Goal: Task Accomplishment & Management: Complete application form

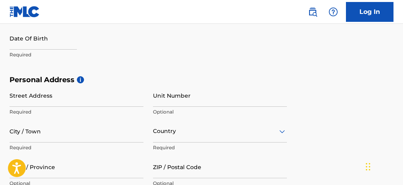
scroll to position [221, 0]
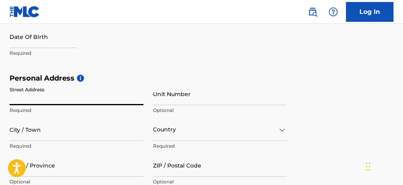
click at [47, 101] on input "Street Address" at bounding box center [77, 93] width 134 height 23
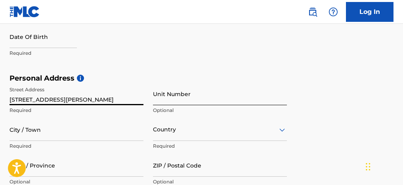
type input "[STREET_ADDRESS][PERSON_NAME]"
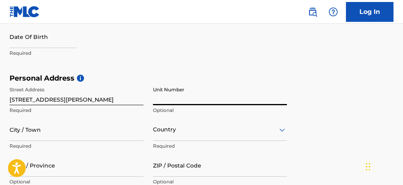
click at [163, 102] on input "Unit Number" at bounding box center [220, 93] width 134 height 23
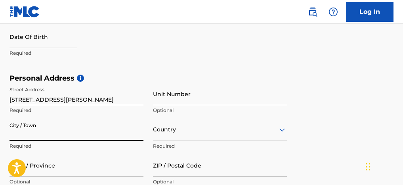
click at [34, 140] on input "City / Town" at bounding box center [77, 129] width 134 height 23
type input "Hamden"
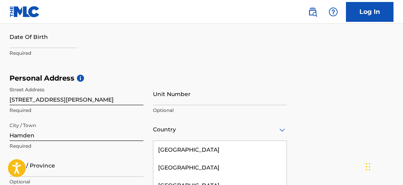
scroll to position [298, 0]
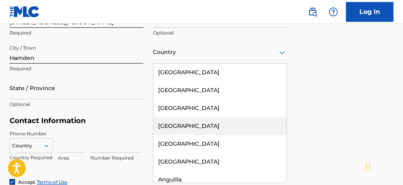
click at [177, 63] on div "[GEOGRAPHIC_DATA], 4 of 223. 223 results available. Use Up and Down to choose o…" at bounding box center [220, 52] width 134 height 23
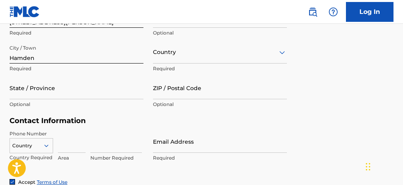
click at [200, 63] on div "Country" at bounding box center [220, 52] width 134 height 23
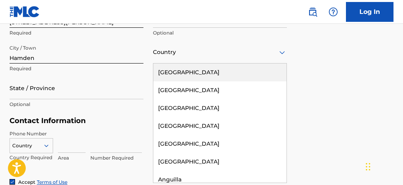
click at [170, 63] on div "Country" at bounding box center [220, 52] width 134 height 23
click at [171, 75] on div "[GEOGRAPHIC_DATA]" at bounding box center [219, 72] width 133 height 18
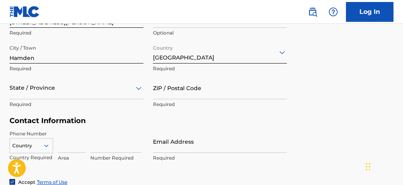
click at [91, 101] on div "State / Province Required" at bounding box center [77, 94] width 134 height 36
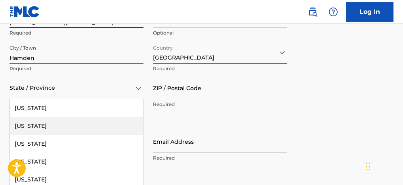
scroll to position [333, 0]
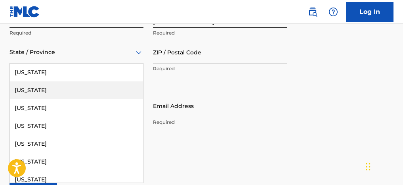
click at [80, 63] on div "[US_STATE], 2 of 57. 57 results available. Use Up and Down to choose options, p…" at bounding box center [77, 52] width 134 height 23
click at [80, 99] on div "[US_STATE]" at bounding box center [76, 90] width 133 height 18
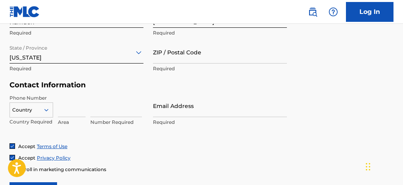
click at [72, 62] on div "[US_STATE]" at bounding box center [77, 51] width 134 height 19
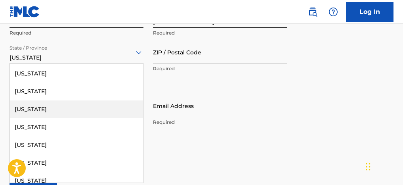
scroll to position [88, 0]
click at [65, 115] on div "[US_STATE]" at bounding box center [76, 109] width 133 height 18
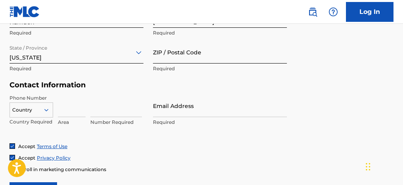
click at [209, 53] on input "ZIP / Postal Code" at bounding box center [220, 52] width 134 height 23
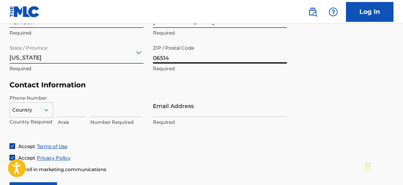
type input "06514"
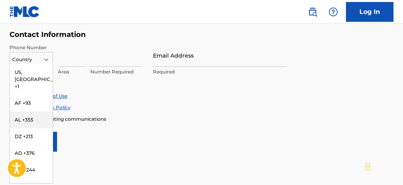
click at [26, 64] on div "AL +355, 3 of 216. 216 results available. Use Up and Down to choose options, pr…" at bounding box center [32, 58] width 44 height 12
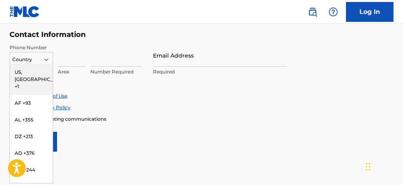
click at [30, 77] on div "US, [GEOGRAPHIC_DATA] +1" at bounding box center [31, 79] width 43 height 31
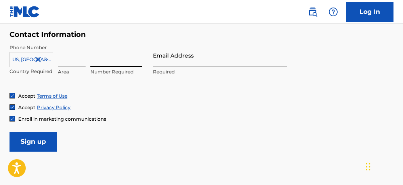
click at [120, 58] on input at bounding box center [115, 55] width 51 height 23
type input "3470256"
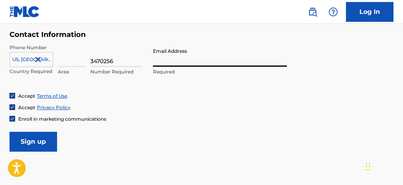
click at [169, 65] on input "Email Address" at bounding box center [220, 55] width 134 height 23
type input "[EMAIL_ADDRESS][DOMAIN_NAME]"
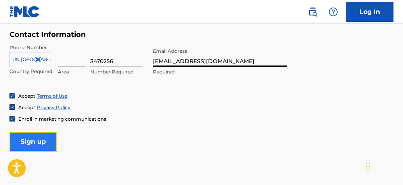
click at [35, 145] on input "Sign up" at bounding box center [34, 141] width 48 height 20
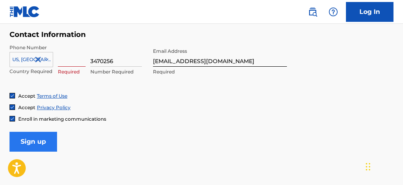
scroll to position [118, 0]
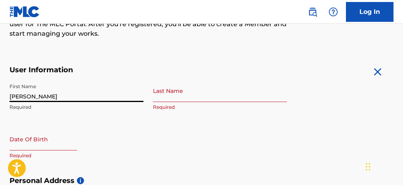
type input "[PERSON_NAME]"
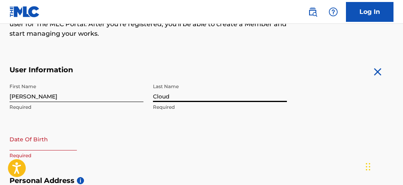
type input "Cloud"
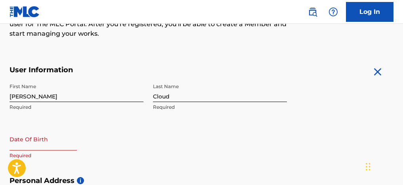
click at [30, 139] on input "text" at bounding box center [43, 138] width 67 height 23
select select "8"
select select "2025"
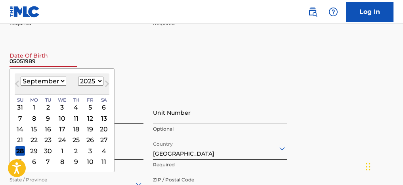
scroll to position [219, 0]
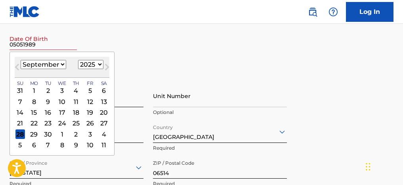
type input "05051989"
click at [54, 65] on select "January February March April May June July August September October November De…" at bounding box center [44, 64] width 46 height 9
select select "4"
click at [21, 61] on select "January February March April May June July August September October November De…" at bounding box center [44, 64] width 46 height 9
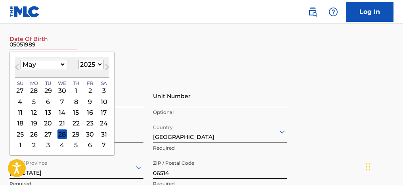
click at [89, 68] on select "1899 1900 1901 1902 1903 1904 1905 1906 1907 1908 1909 1910 1911 1912 1913 1914…" at bounding box center [90, 64] width 25 height 9
select select "1989"
click at [78, 61] on select "1899 1900 1901 1902 1903 1904 1905 1906 1907 1908 1909 1910 1911 1912 1913 1914…" at bounding box center [90, 64] width 25 height 9
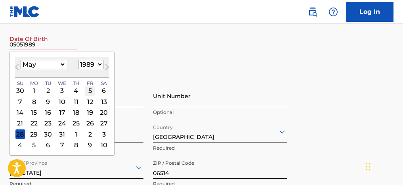
click at [89, 90] on div "5" at bounding box center [90, 91] width 10 height 10
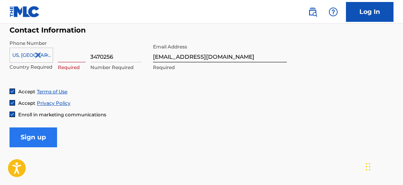
scroll to position [384, 0]
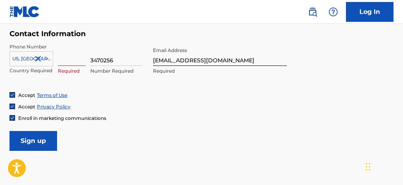
click at [65, 55] on input at bounding box center [72, 54] width 28 height 23
drag, startPoint x: 117, startPoint y: 62, endPoint x: 64, endPoint y: 61, distance: 52.7
click at [64, 61] on div "US, [GEOGRAPHIC_DATA] +1 Country Required Required 3470256 Number Required" at bounding box center [77, 61] width 134 height 36
click at [78, 59] on input at bounding box center [72, 54] width 28 height 23
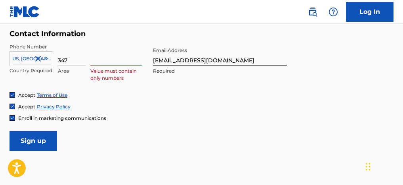
type input "347"
click at [110, 59] on input at bounding box center [115, 54] width 51 height 23
type input "9090256"
click at [131, 93] on div "Accept Terms of Use" at bounding box center [202, 94] width 384 height 7
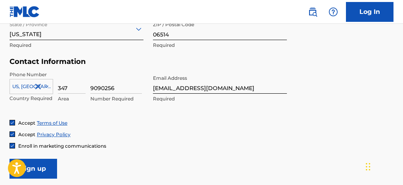
scroll to position [359, 0]
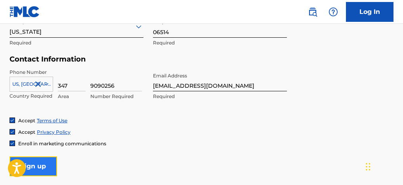
click at [25, 171] on input "Sign up" at bounding box center [34, 166] width 48 height 20
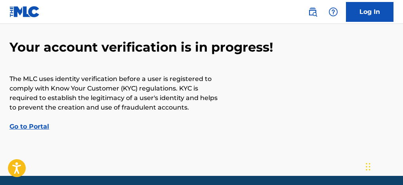
scroll to position [48, 0]
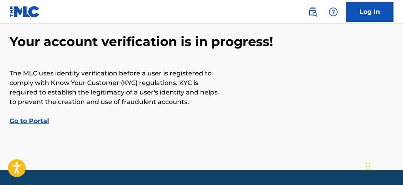
click at [34, 116] on div "Your account verification is in progress! The MLC uses identity verification be…" at bounding box center [201, 80] width 403 height 92
click at [34, 120] on link "Go to Portal" at bounding box center [30, 121] width 40 height 8
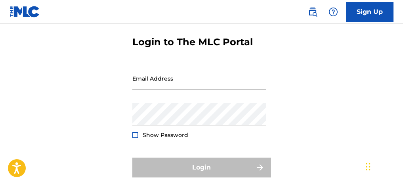
scroll to position [34, 0]
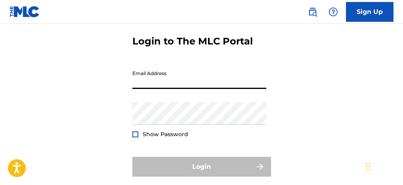
click at [151, 89] on input "Email Address" at bounding box center [199, 77] width 134 height 23
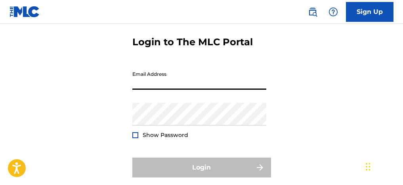
scroll to position [27, 0]
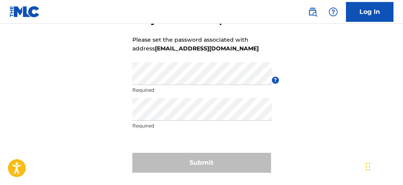
scroll to position [60, 0]
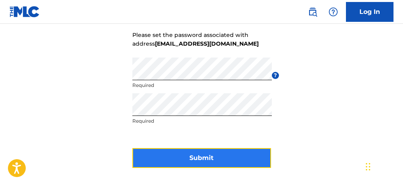
click at [180, 167] on button "Submit" at bounding box center [201, 158] width 139 height 20
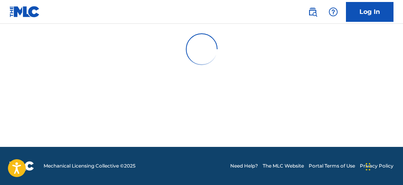
scroll to position [0, 0]
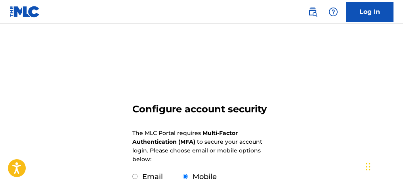
click at [315, 62] on div "Configure account security The MLC Portal requires Multi-Factor Authentication …" at bounding box center [201, 186] width 403 height 284
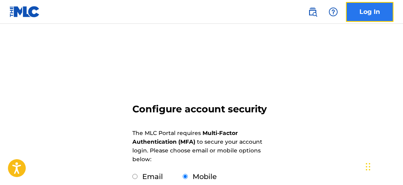
click at [355, 11] on link "Log In" at bounding box center [370, 12] width 48 height 20
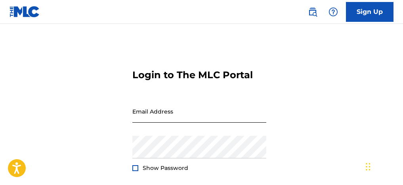
click at [173, 122] on input "Email Address" at bounding box center [199, 111] width 134 height 23
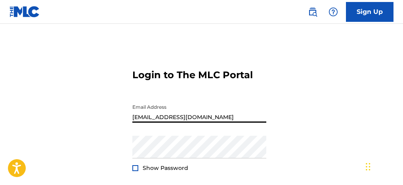
type input "[EMAIL_ADDRESS][DOMAIN_NAME]"
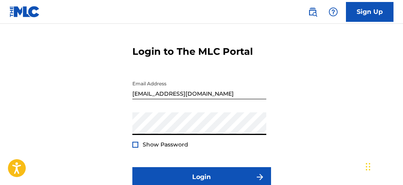
scroll to position [30, 0]
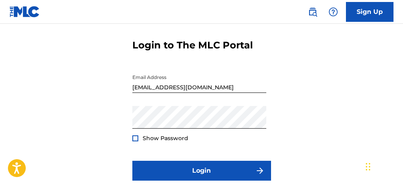
click at [137, 158] on form "Login to The MLC Portal Email Address [EMAIL_ADDRESS][DOMAIN_NAME] Password Sho…" at bounding box center [201, 112] width 139 height 196
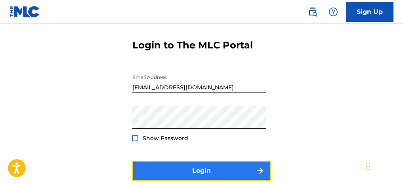
click at [142, 178] on button "Login" at bounding box center [201, 170] width 139 height 20
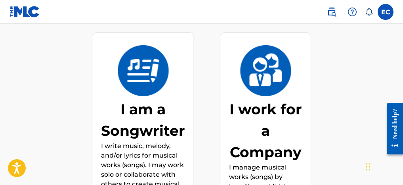
scroll to position [107, 0]
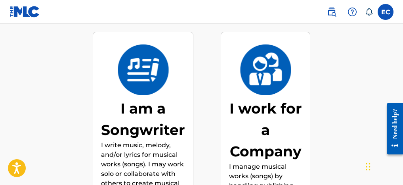
click at [164, 77] on img at bounding box center [143, 69] width 52 height 51
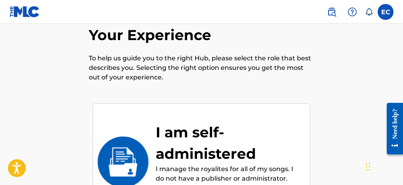
scroll to position [38, 0]
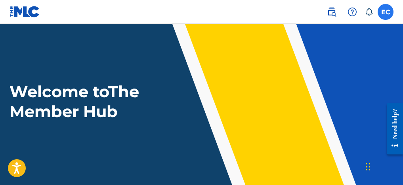
click at [381, 9] on label at bounding box center [385, 12] width 16 height 16
click at [385, 12] on input "EC Eric Cloud youngestdonliving@gmail.com Notification Preferences Profile Log …" at bounding box center [385, 12] width 0 height 0
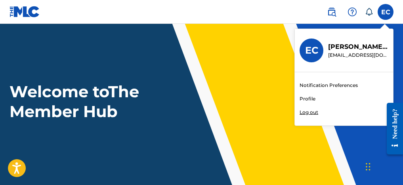
click at [309, 101] on link "Profile" at bounding box center [307, 98] width 16 height 7
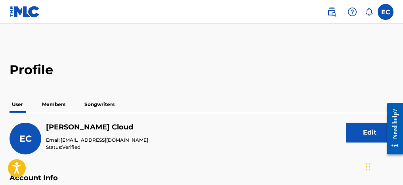
click at [51, 104] on p "Members" at bounding box center [54, 104] width 28 height 17
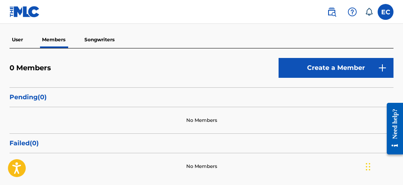
scroll to position [49, 0]
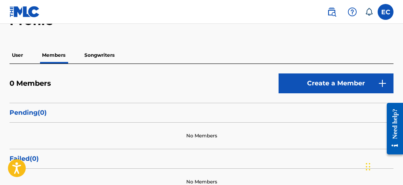
click at [101, 51] on p "Songwriters" at bounding box center [99, 55] width 35 height 17
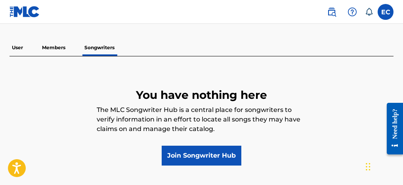
scroll to position [61, 0]
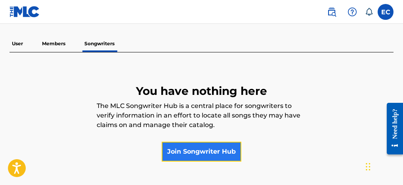
click at [181, 152] on link "Join Songwriter Hub" at bounding box center [202, 151] width 80 height 20
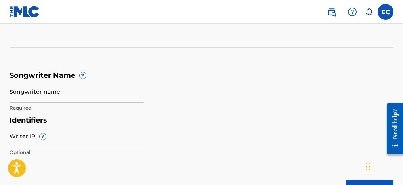
scroll to position [120, 0]
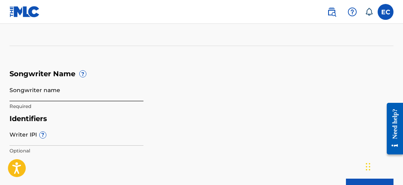
click at [23, 93] on input "Songwriter name" at bounding box center [77, 89] width 134 height 23
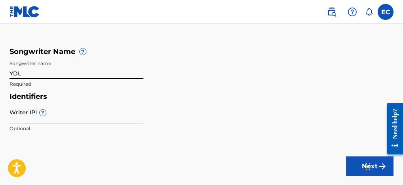
scroll to position [143, 0]
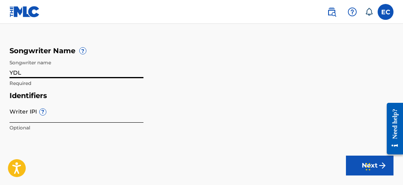
type input "YDL"
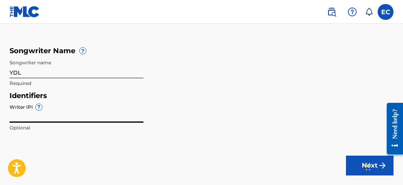
click at [25, 110] on input "Writer IPI ?" at bounding box center [77, 111] width 134 height 23
click at [27, 117] on input "Writer IPI ?" at bounding box center [77, 111] width 134 height 23
paste input "395751909"
type input "395751909"
click at [368, 164] on div "Chat Widget" at bounding box center [383, 166] width 40 height 38
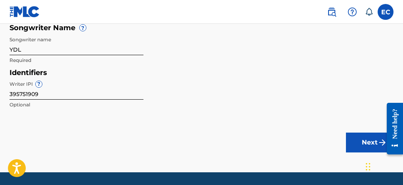
scroll to position [192, 0]
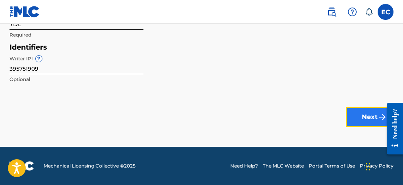
click at [370, 111] on button "Next" at bounding box center [370, 117] width 48 height 20
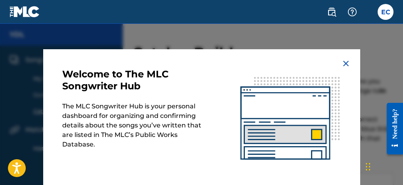
click at [343, 62] on img at bounding box center [346, 64] width 10 height 10
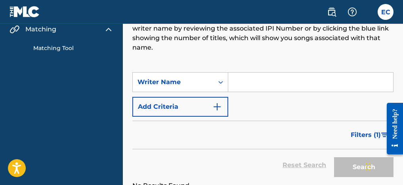
scroll to position [101, 0]
click at [264, 78] on input "Search Form" at bounding box center [310, 81] width 165 height 19
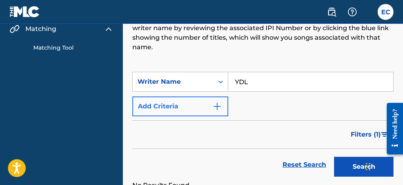
type input "YDL"
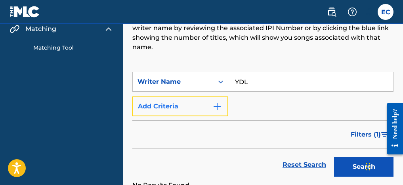
click at [219, 105] on img "Search Form" at bounding box center [217, 106] width 10 height 10
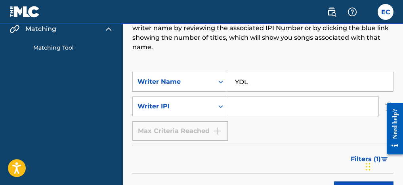
click at [250, 102] on input "Search Form" at bounding box center [303, 106] width 150 height 19
paste input "395751909"
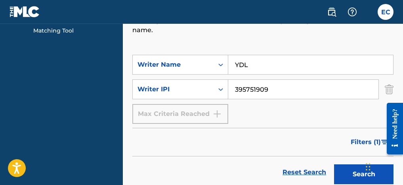
scroll to position [133, 0]
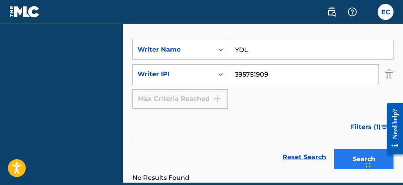
type input "395751909"
click at [360, 157] on button "Search" at bounding box center [363, 159] width 59 height 20
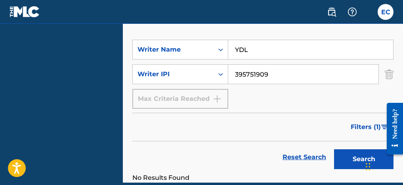
click at [185, 99] on div "Max Criteria Reached" at bounding box center [180, 99] width 96 height 20
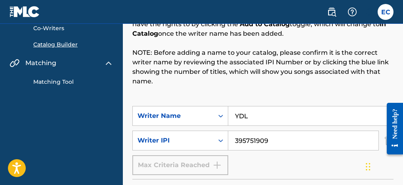
scroll to position [60, 0]
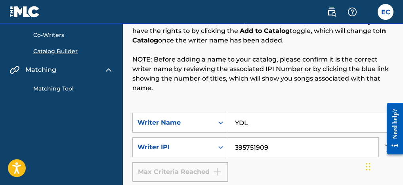
click at [248, 122] on input "YDL" at bounding box center [310, 122] width 165 height 19
type input "Y"
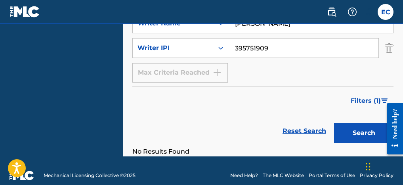
scroll to position [168, 0]
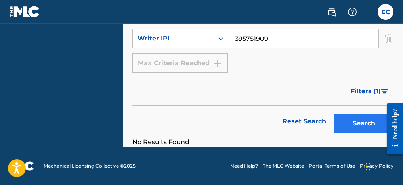
type input "Eric Antwon Cloud"
click at [355, 129] on button "Search" at bounding box center [363, 123] width 59 height 20
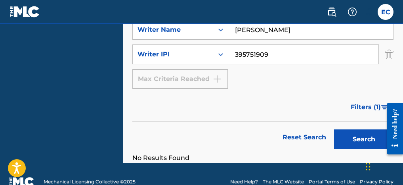
scroll to position [162, 0]
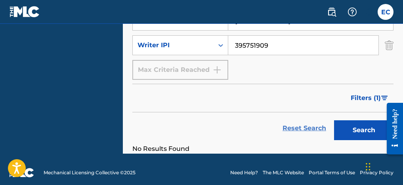
click at [312, 127] on link "Reset Search" at bounding box center [303, 127] width 51 height 17
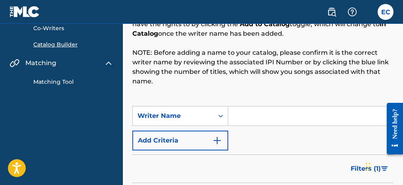
scroll to position [66, 0]
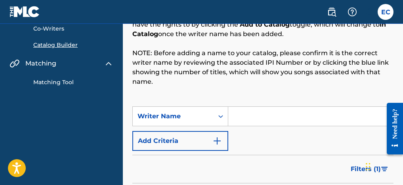
click at [252, 116] on input "Search Form" at bounding box center [310, 116] width 165 height 19
type input "e"
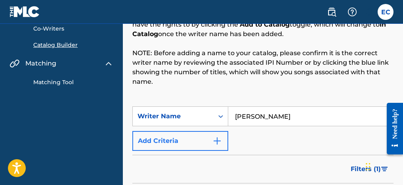
type input "Eric Antwon Cloud"
click at [208, 136] on button "Add Criteria" at bounding box center [180, 141] width 96 height 20
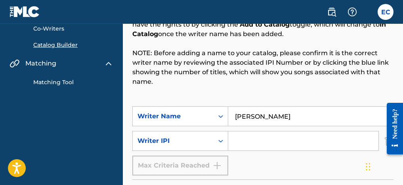
click at [247, 139] on input "Search Form" at bounding box center [303, 140] width 150 height 19
paste input "395751909"
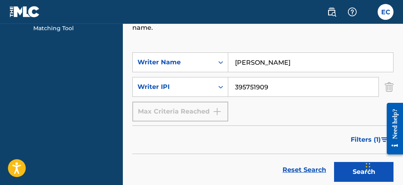
scroll to position [159, 0]
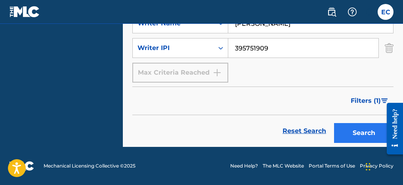
type input "395751909"
click at [365, 133] on button "Search" at bounding box center [363, 133] width 59 height 20
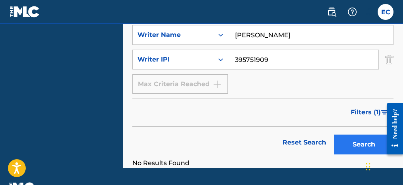
scroll to position [145, 0]
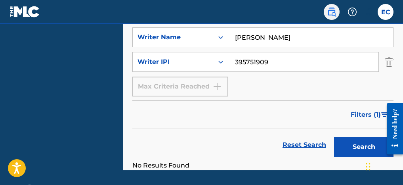
click at [331, 8] on img at bounding box center [332, 12] width 10 height 10
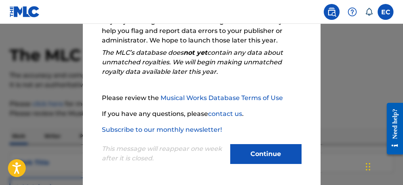
scroll to position [23, 0]
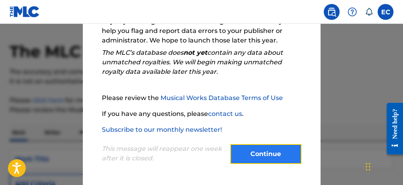
click at [253, 148] on button "Continue" at bounding box center [265, 154] width 71 height 20
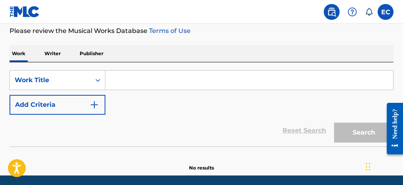
scroll to position [100, 0]
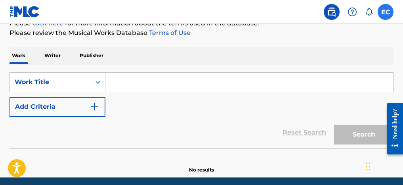
click at [390, 13] on label at bounding box center [385, 12] width 16 height 16
click at [385, 12] on input "EC Eric Cloud youngestdonliving@gmail.com Notification Preferences Profile Log …" at bounding box center [385, 12] width 0 height 0
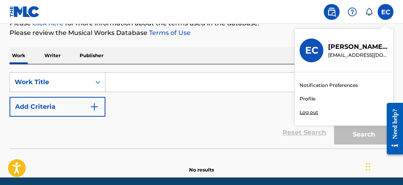
click at [311, 97] on link "Profile" at bounding box center [307, 98] width 16 height 7
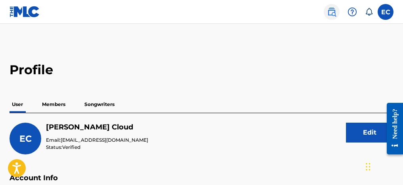
click at [330, 15] on img at bounding box center [332, 12] width 10 height 10
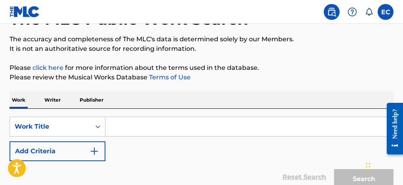
scroll to position [67, 0]
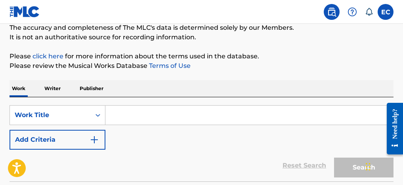
click at [54, 88] on p "Writer" at bounding box center [52, 88] width 21 height 17
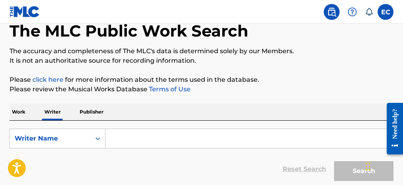
scroll to position [90, 0]
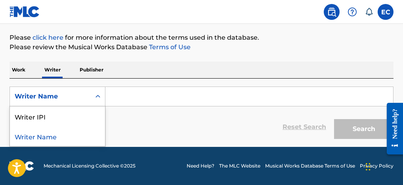
click at [70, 93] on div "Writer Name" at bounding box center [50, 96] width 71 height 10
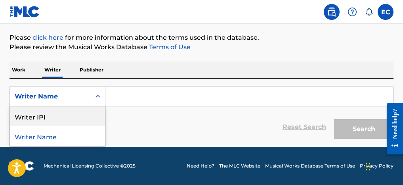
click at [49, 114] on div "Writer IPI" at bounding box center [57, 116] width 95 height 20
click at [136, 111] on div "Reset Search Search" at bounding box center [202, 127] width 384 height 32
click at [136, 105] on input "Search Form" at bounding box center [248, 96] width 287 height 19
paste input "395751909"
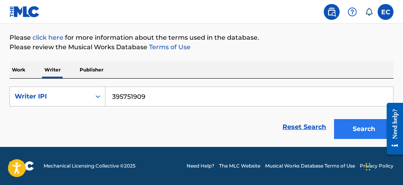
type input "395751909"
click at [354, 131] on button "Search" at bounding box center [363, 129] width 59 height 20
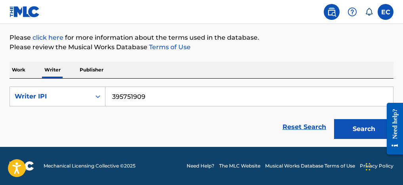
click at [97, 69] on p "Publisher" at bounding box center [91, 69] width 29 height 17
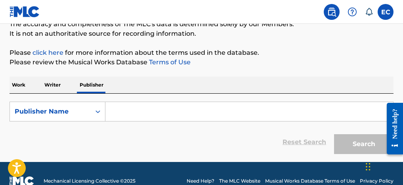
scroll to position [90, 0]
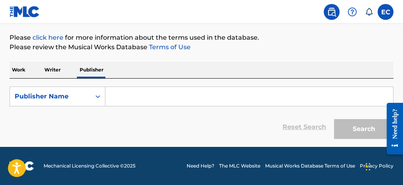
click at [135, 101] on input "Search Form" at bounding box center [248, 96] width 287 height 19
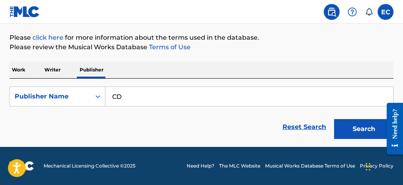
type input "C"
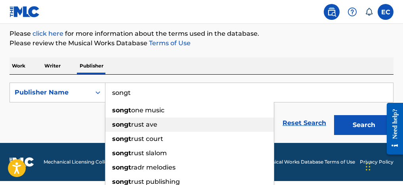
click at [153, 128] on span "rust ave" at bounding box center [144, 124] width 26 height 8
type input "songtrust ave"
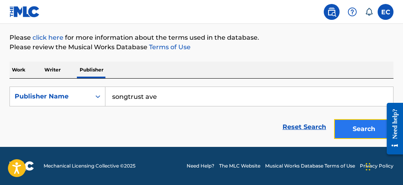
click at [363, 127] on button "Search" at bounding box center [363, 129] width 59 height 20
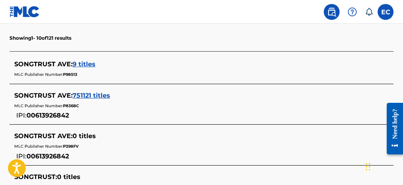
scroll to position [203, 0]
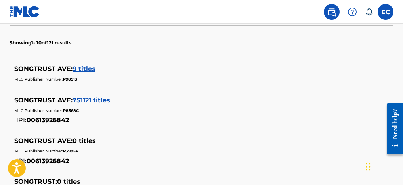
click at [88, 69] on span "9 titles" at bounding box center [83, 69] width 23 height 8
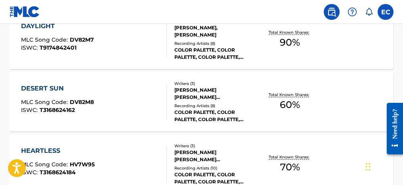
scroll to position [407, 0]
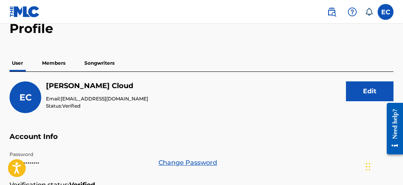
scroll to position [42, 0]
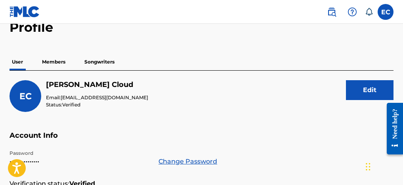
click at [93, 67] on p "Songwriters" at bounding box center [99, 61] width 35 height 17
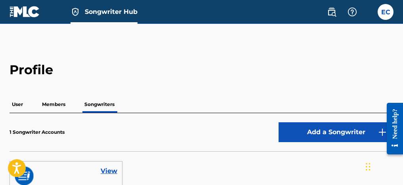
click at [55, 108] on p "Members" at bounding box center [54, 104] width 28 height 17
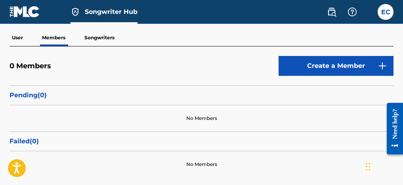
scroll to position [27, 0]
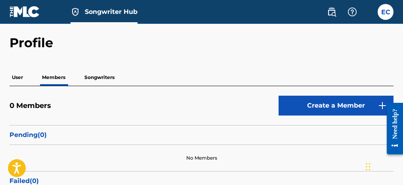
click at [23, 74] on p "User" at bounding box center [18, 77] width 16 height 17
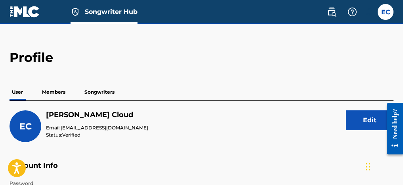
scroll to position [5, 0]
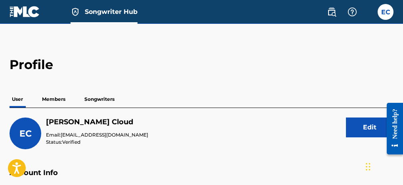
click at [88, 99] on p "Songwriters" at bounding box center [99, 99] width 35 height 17
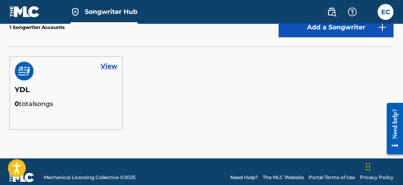
scroll to position [105, 0]
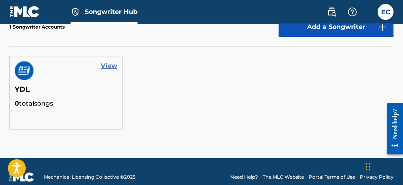
click at [110, 68] on link "View" at bounding box center [109, 66] width 17 height 10
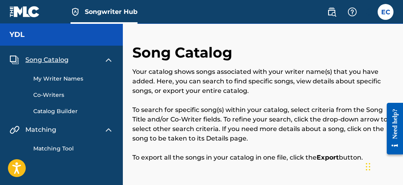
click at [55, 77] on link "My Writer Names" at bounding box center [73, 78] width 80 height 8
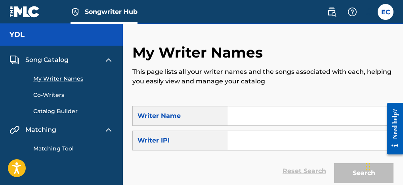
click at [238, 118] on input "Search Form" at bounding box center [310, 115] width 165 height 19
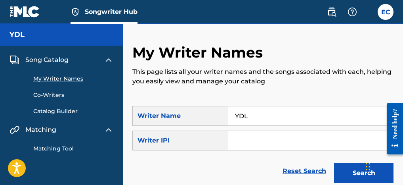
click at [277, 122] on input "YDL" at bounding box center [310, 115] width 165 height 19
type input "Y"
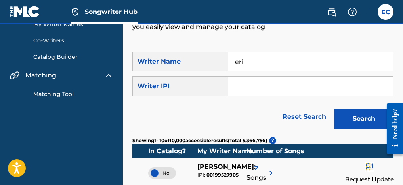
scroll to position [59, 0]
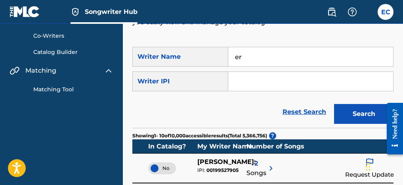
type input "e"
type input "Eric Antwon Cloud"
click at [274, 82] on input "Search Form" at bounding box center [310, 81] width 165 height 19
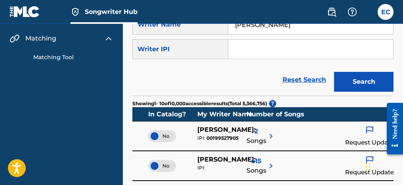
scroll to position [116, 0]
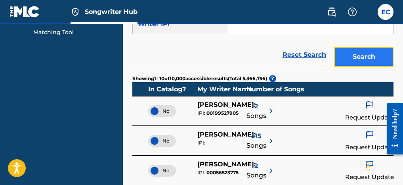
click at [350, 52] on button "Search" at bounding box center [363, 57] width 59 height 20
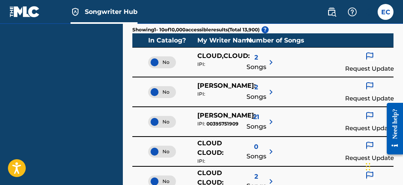
scroll to position [167, 0]
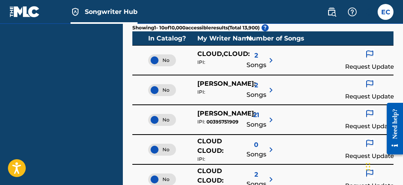
click at [256, 117] on span "21" at bounding box center [256, 115] width 6 height 10
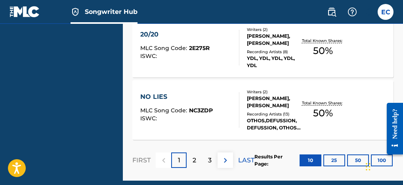
scroll to position [735, 0]
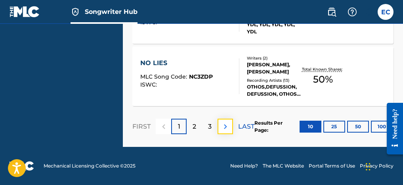
click at [227, 125] on img at bounding box center [226, 127] width 10 height 10
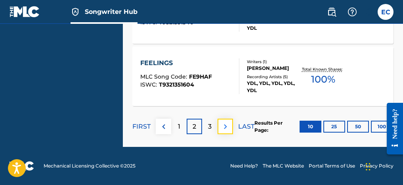
click at [226, 125] on img at bounding box center [226, 127] width 10 height 10
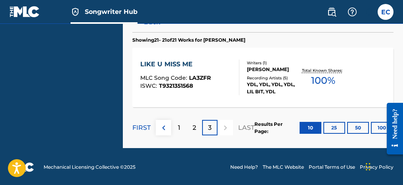
scroll to position [175, 0]
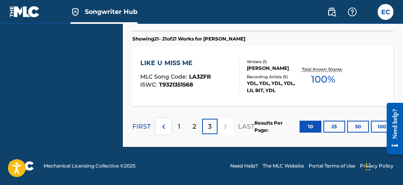
click at [280, 78] on div "Recording Artists ( 5 )" at bounding box center [274, 77] width 55 height 6
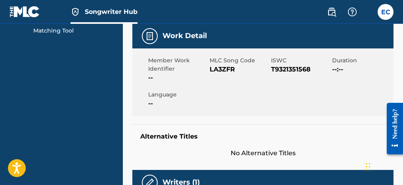
scroll to position [118, 0]
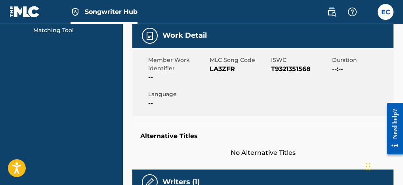
click at [342, 70] on span "--:--" at bounding box center [361, 69] width 59 height 10
click at [341, 67] on span "--:--" at bounding box center [361, 69] width 59 height 10
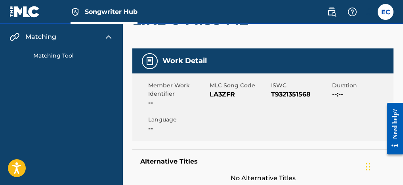
scroll to position [92, 0]
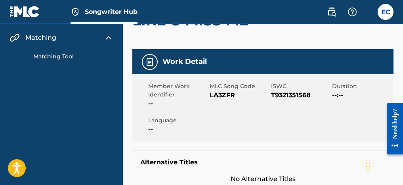
click at [158, 65] on div "Work Detail" at bounding box center [262, 61] width 261 height 25
click at [152, 63] on img at bounding box center [150, 62] width 10 height 10
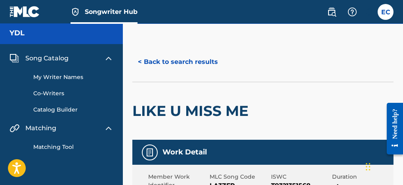
scroll to position [0, 0]
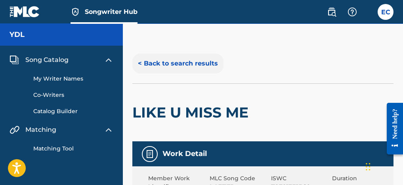
click at [187, 63] on button "< Back to search results" at bounding box center [177, 63] width 91 height 20
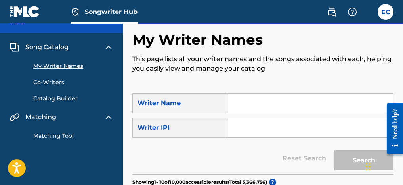
scroll to position [13, 0]
click at [246, 101] on input "Search Form" at bounding box center [310, 102] width 165 height 19
type input "Eric Antwon Cloud"
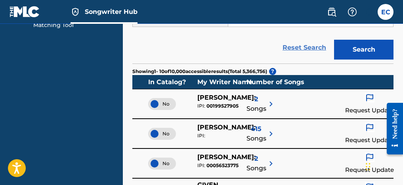
scroll to position [163, 0]
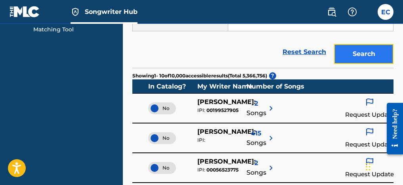
click at [364, 56] on button "Search" at bounding box center [363, 54] width 59 height 20
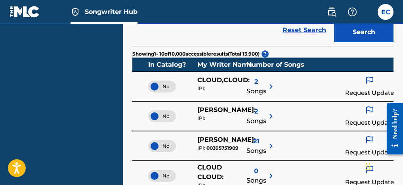
scroll to position [141, 0]
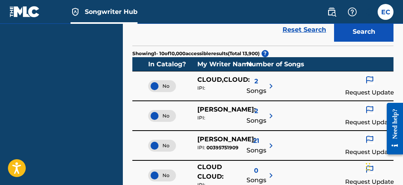
click at [266, 114] on img at bounding box center [271, 116] width 10 height 10
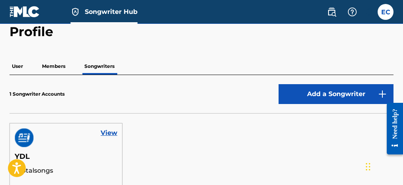
scroll to position [105, 0]
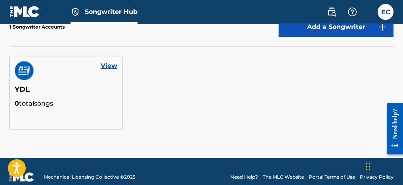
click at [48, 79] on div "View" at bounding box center [66, 70] width 112 height 29
click at [24, 72] on img at bounding box center [24, 70] width 19 height 19
click at [116, 68] on link "View" at bounding box center [109, 66] width 17 height 10
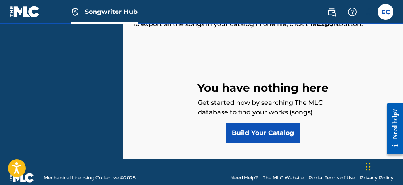
scroll to position [137, 0]
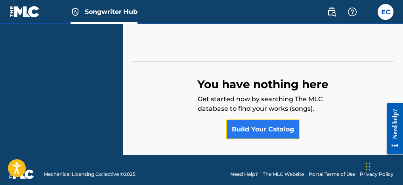
click at [250, 129] on link "Build Your Catalog" at bounding box center [262, 129] width 73 height 20
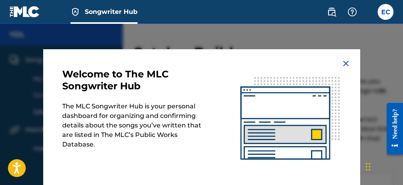
click at [346, 61] on img at bounding box center [346, 64] width 10 height 10
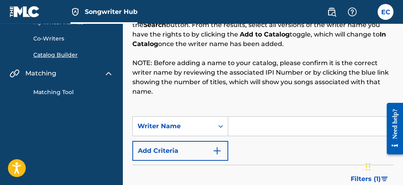
scroll to position [57, 0]
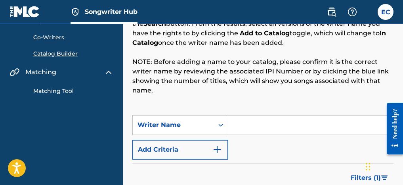
click at [249, 131] on input "Search Form" at bounding box center [310, 124] width 165 height 19
type input "Eric Antwon Cloud"
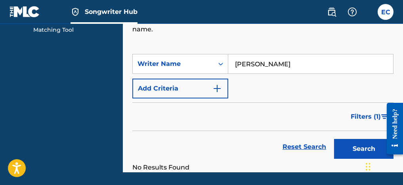
scroll to position [121, 0]
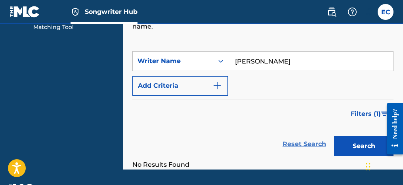
click at [327, 141] on link "Reset Search" at bounding box center [303, 143] width 51 height 17
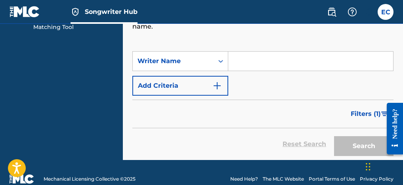
click at [290, 72] on div "SearchWithCriteria8de1ece9-8a3f-4848-b6f8-4778edf154b5 Writer Name Add Criteria" at bounding box center [262, 73] width 261 height 44
click at [290, 65] on input "Search Form" at bounding box center [310, 60] width 165 height 19
type input "Eric Antwon Cloud"
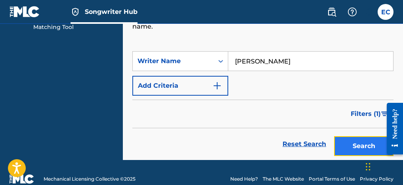
click at [358, 145] on button "Search" at bounding box center [363, 146] width 59 height 20
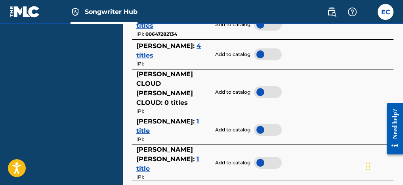
scroll to position [414, 0]
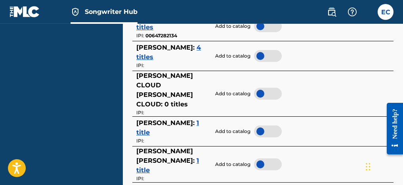
click at [171, 119] on span "ERICK ANTWON CLOUD :" at bounding box center [165, 123] width 58 height 8
click at [167, 124] on span "1 title" at bounding box center [167, 127] width 63 height 17
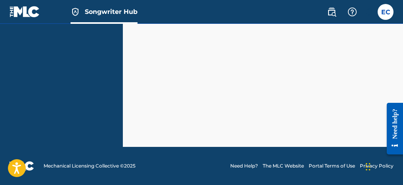
scroll to position [266, 0]
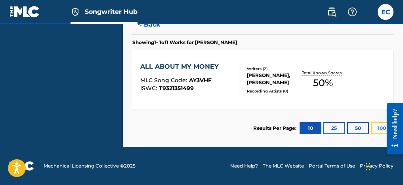
click at [380, 126] on button "100" at bounding box center [382, 128] width 22 height 12
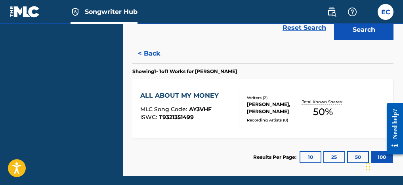
scroll to position [236, 0]
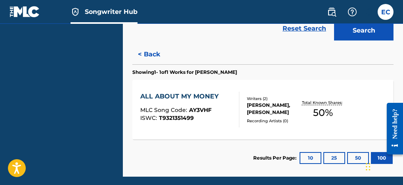
click at [335, 119] on div "Total Known Shares: 50 %" at bounding box center [323, 109] width 44 height 24
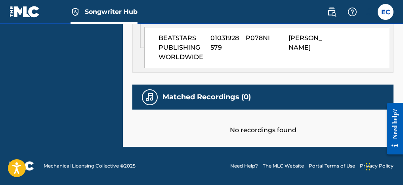
scroll to position [668, 0]
click at [266, 97] on div "Matched Recordings (0)" at bounding box center [262, 96] width 261 height 25
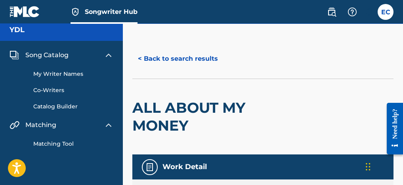
scroll to position [0, 0]
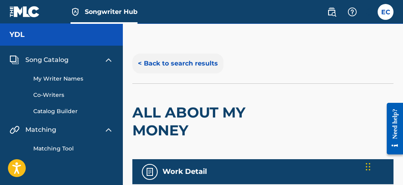
click at [200, 66] on button "< Back to search results" at bounding box center [177, 63] width 91 height 20
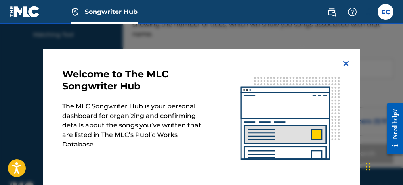
click at [349, 60] on img at bounding box center [346, 64] width 10 height 10
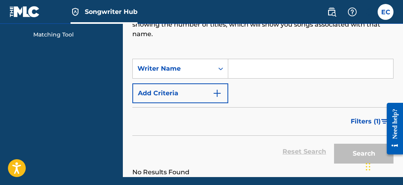
click at [289, 69] on input "Search Form" at bounding box center [310, 68] width 165 height 19
type input "Eric Antwon Cloud"
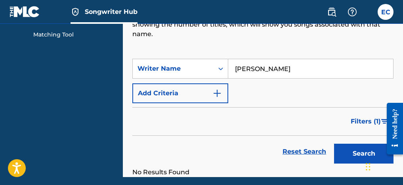
click at [363, 149] on iframe "Chat Widget" at bounding box center [383, 166] width 40 height 38
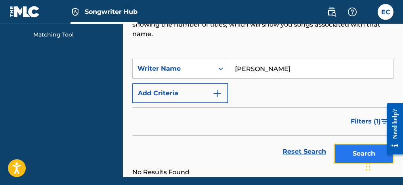
click at [362, 152] on button "Search" at bounding box center [363, 153] width 59 height 20
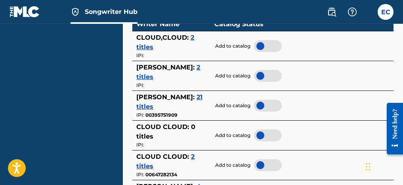
scroll to position [280, 0]
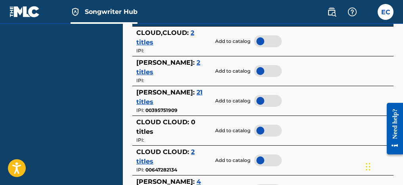
click at [262, 102] on div at bounding box center [268, 101] width 28 height 12
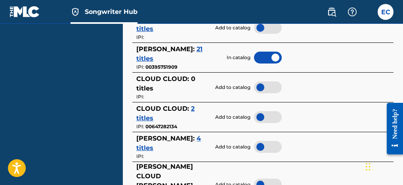
scroll to position [324, 0]
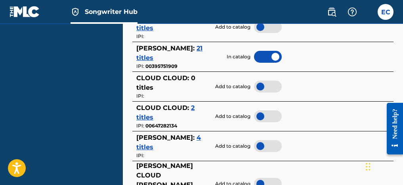
click at [172, 141] on span "ERIC ANTWON CLOUD :" at bounding box center [165, 137] width 58 height 8
click at [171, 147] on span "4 titles" at bounding box center [168, 141] width 65 height 17
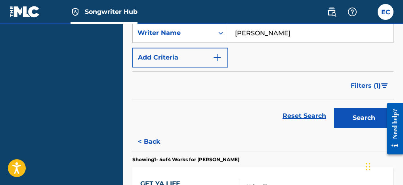
scroll to position [150, 0]
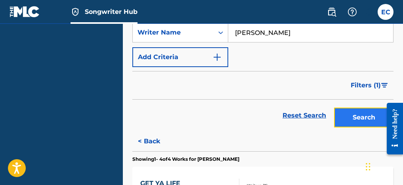
click at [347, 119] on button "Search" at bounding box center [363, 117] width 59 height 20
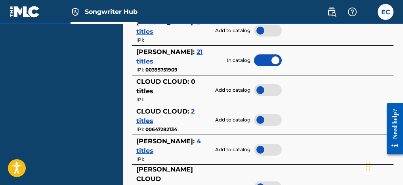
scroll to position [324, 0]
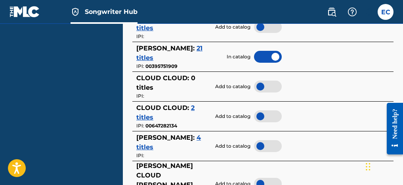
click at [266, 147] on div at bounding box center [268, 146] width 28 height 12
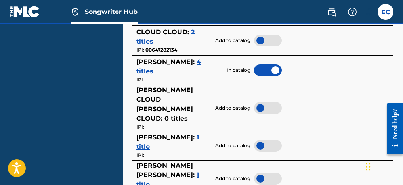
scroll to position [402, 0]
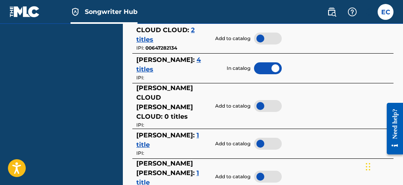
click at [178, 131] on span "ERICK ANTWON CLOUD :" at bounding box center [165, 135] width 58 height 8
click at [178, 134] on span "1 title" at bounding box center [167, 139] width 63 height 17
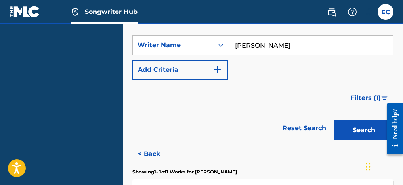
scroll to position [124, 0]
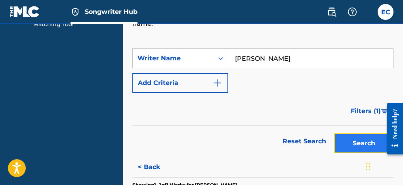
click at [349, 141] on button "Search" at bounding box center [363, 143] width 59 height 20
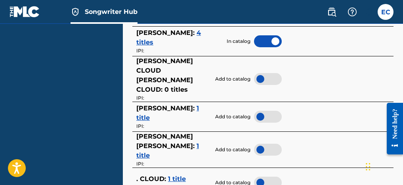
scroll to position [430, 0]
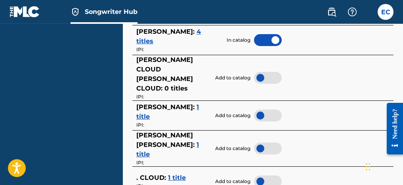
click at [259, 109] on div at bounding box center [268, 115] width 28 height 12
click at [263, 142] on div at bounding box center [268, 148] width 28 height 12
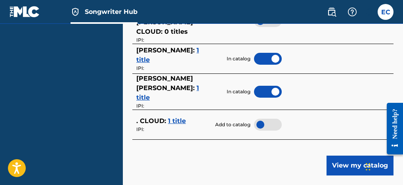
scroll to position [498, 0]
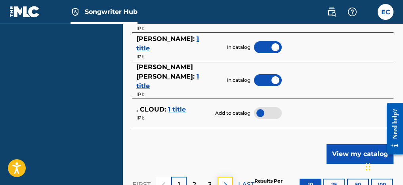
click at [226, 179] on img at bounding box center [226, 184] width 10 height 10
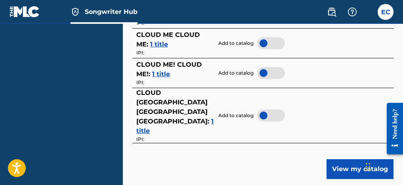
scroll to position [489, 0]
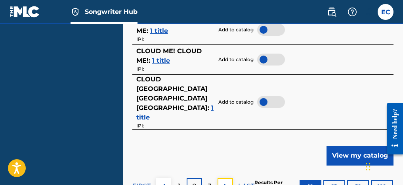
click at [226, 181] on img at bounding box center [226, 186] width 10 height 10
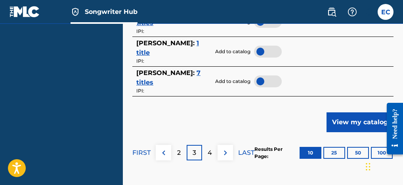
scroll to position [521, 0]
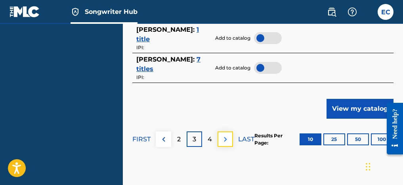
click at [221, 137] on img at bounding box center [226, 139] width 10 height 10
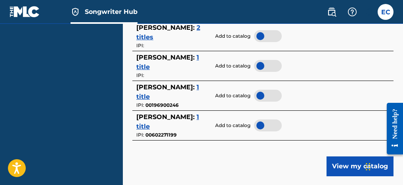
scroll to position [464, 0]
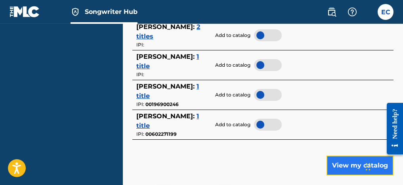
click at [345, 173] on button "View my catalog" at bounding box center [359, 165] width 67 height 20
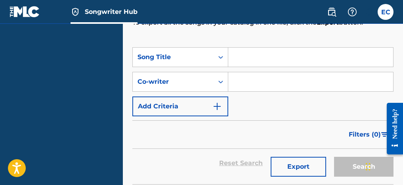
scroll to position [134, 0]
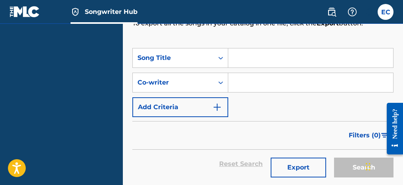
click at [325, 49] on input "Search Form" at bounding box center [310, 57] width 165 height 19
click at [318, 54] on input "Search Form" at bounding box center [310, 57] width 165 height 19
click at [301, 59] on input "Search Form" at bounding box center [310, 57] width 165 height 19
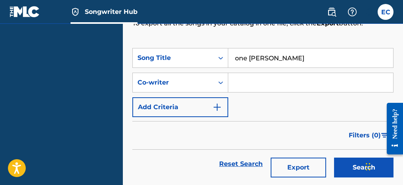
click at [334, 157] on button "Search" at bounding box center [363, 167] width 59 height 20
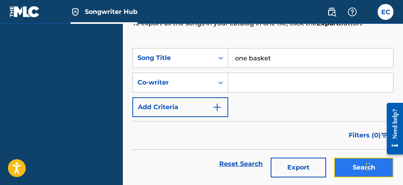
click at [360, 165] on button "Search" at bounding box center [363, 167] width 59 height 20
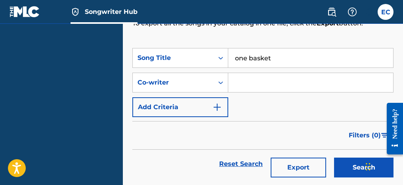
click at [278, 56] on input "one basket" at bounding box center [310, 57] width 165 height 19
type input "o"
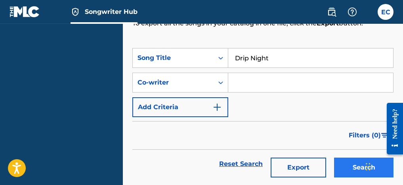
type input "Drip Night"
click at [352, 167] on button "Search" at bounding box center [363, 167] width 59 height 20
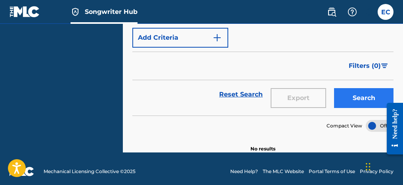
scroll to position [209, 0]
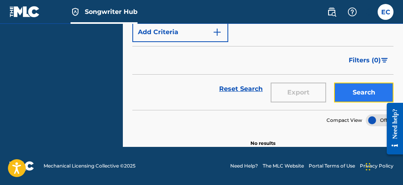
click at [365, 95] on button "Search" at bounding box center [363, 92] width 59 height 20
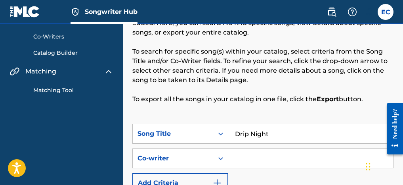
scroll to position [56, 0]
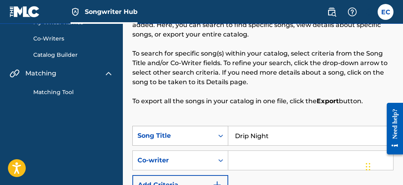
click at [217, 134] on icon "Search Form" at bounding box center [221, 135] width 8 height 8
click at [217, 135] on icon "Search Form" at bounding box center [221, 135] width 8 height 8
click at [255, 160] on input "Search Form" at bounding box center [310, 159] width 165 height 19
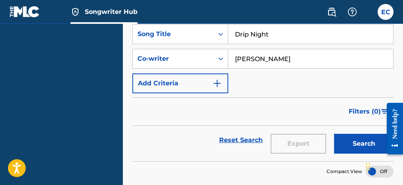
scroll to position [177, 0]
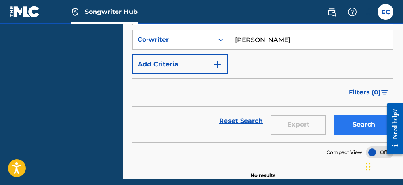
type input "eric antwon cloud"
click at [341, 122] on button "Search" at bounding box center [363, 124] width 59 height 20
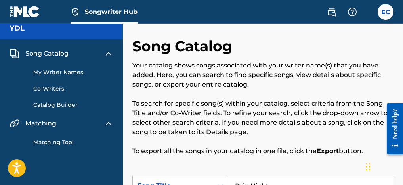
scroll to position [9, 0]
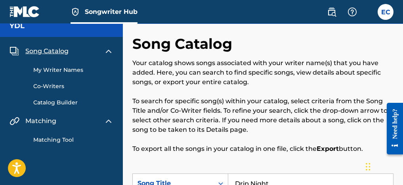
click at [68, 70] on link "My Writer Names" at bounding box center [73, 70] width 80 height 8
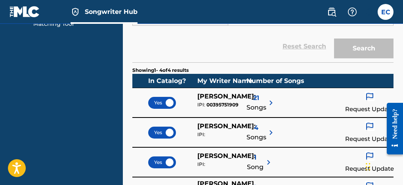
scroll to position [135, 0]
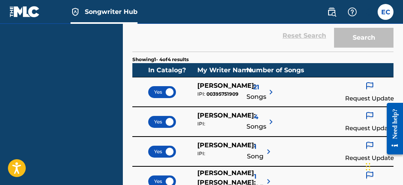
click at [207, 148] on span "ERICK ANTWON CLOUD :" at bounding box center [226, 145] width 58 height 8
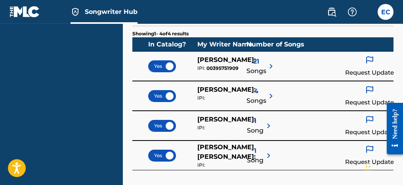
scroll to position [189, 0]
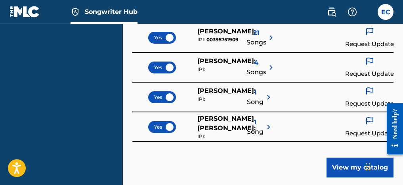
click at [261, 98] on span "Song" at bounding box center [255, 102] width 17 height 10
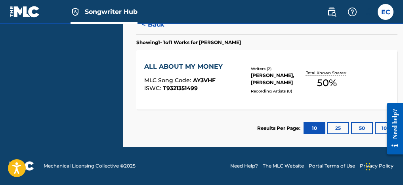
scroll to position [172, 0]
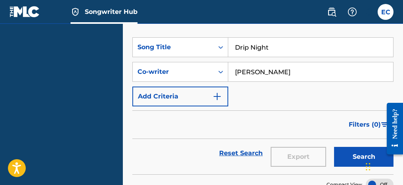
scroll to position [147, 0]
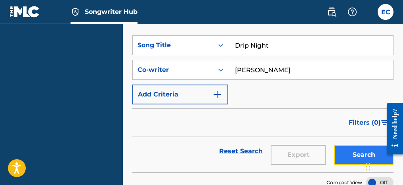
click at [347, 160] on button "Search" at bounding box center [363, 155] width 59 height 20
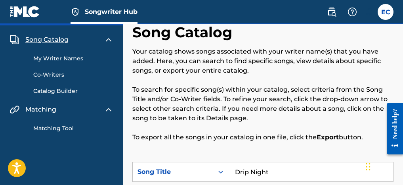
scroll to position [21, 0]
click at [399, 11] on nav "Songwriter Hub EC EC Eric Cloud youngestdonliving@gmail.com Notification Prefer…" at bounding box center [201, 12] width 403 height 24
click at [378, 17] on div "EC EC Eric Cloud youngestdonliving@gmail.com Notification Preferences Profile L…" at bounding box center [356, 12] width 74 height 16
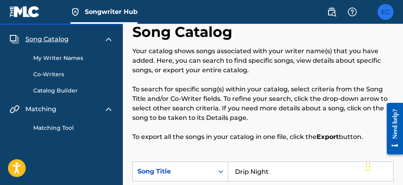
click at [384, 14] on label at bounding box center [385, 12] width 16 height 16
click at [385, 12] on input "EC Eric Cloud youngestdonliving@gmail.com Notification Preferences Profile Log …" at bounding box center [385, 12] width 0 height 0
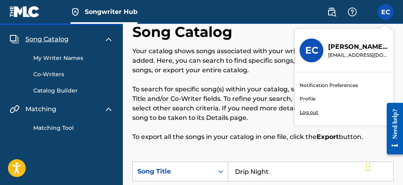
click at [308, 98] on link "Profile" at bounding box center [307, 98] width 16 height 7
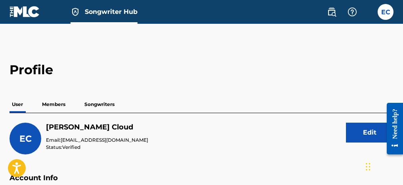
click at [127, 6] on link "Songwriter Hub" at bounding box center [103, 11] width 67 height 23
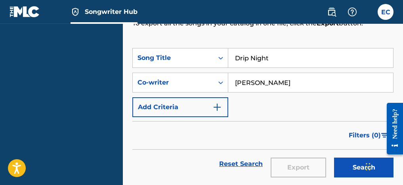
scroll to position [142, 0]
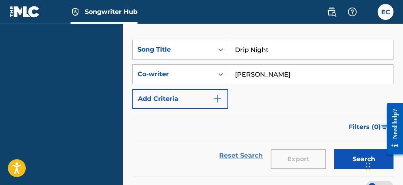
click at [232, 154] on link "Reset Search" at bounding box center [240, 155] width 51 height 17
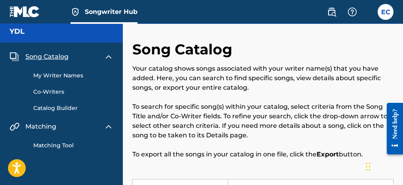
scroll to position [0, 0]
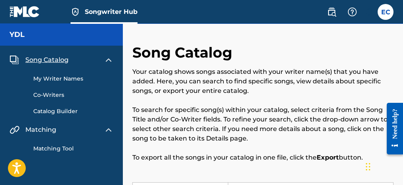
click at [74, 83] on div "My Writer Names Co-Writers Catalog Builder" at bounding box center [62, 90] width 104 height 51
click at [74, 76] on link "My Writer Names" at bounding box center [73, 78] width 80 height 8
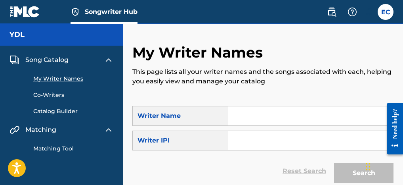
click at [265, 116] on input "Search Form" at bounding box center [310, 115] width 165 height 19
type input "Eric Antwon Cloud"
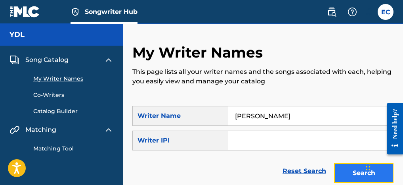
click at [360, 175] on button "Search" at bounding box center [363, 173] width 59 height 20
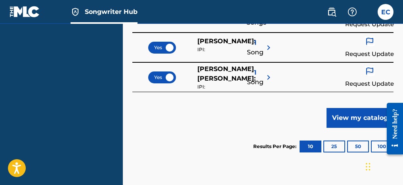
scroll to position [238, 0]
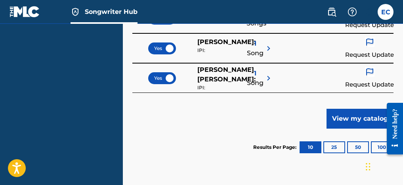
click at [355, 129] on div "Results Per Page: 10 25 50 100" at bounding box center [323, 146] width 140 height 37
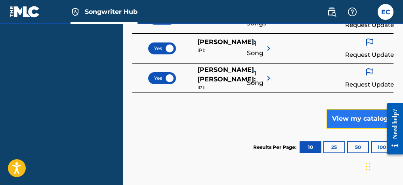
click at [358, 122] on button "View my catalog" at bounding box center [359, 118] width 67 height 20
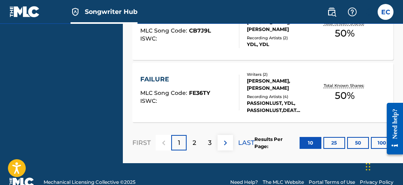
scroll to position [849, 0]
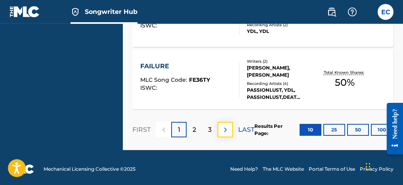
click at [227, 127] on img at bounding box center [226, 130] width 10 height 10
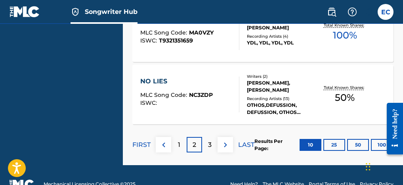
scroll to position [852, 0]
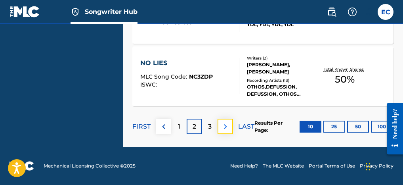
click at [230, 125] on button at bounding box center [224, 125] width 15 height 15
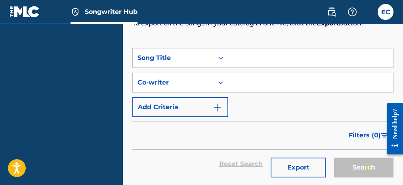
scroll to position [0, 0]
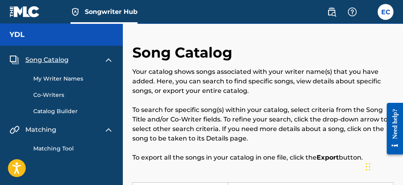
click at [52, 151] on link "Matching Tool" at bounding box center [73, 148] width 80 height 8
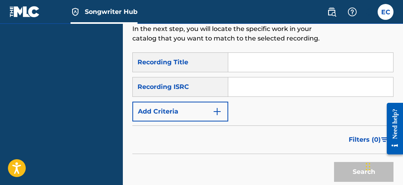
scroll to position [135, 0]
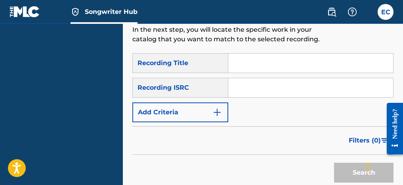
click at [269, 67] on input "Search Form" at bounding box center [310, 62] width 165 height 19
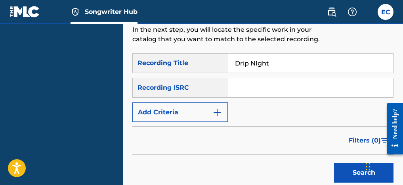
type input "Drip NIght"
click at [250, 88] on input "Search Form" at bounding box center [310, 87] width 165 height 19
paste input "usy282011938"
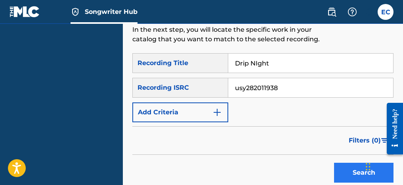
type input "usy282011938"
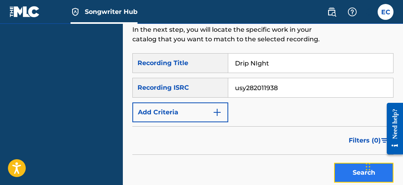
click at [345, 167] on button "Search" at bounding box center [363, 172] width 59 height 20
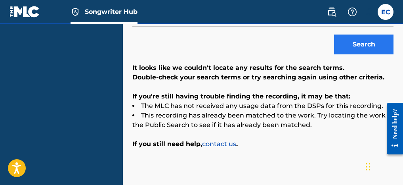
scroll to position [260, 0]
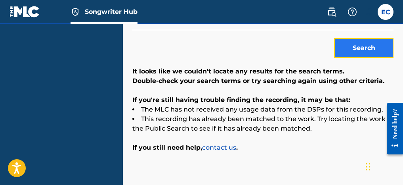
click at [358, 54] on button "Search" at bounding box center [363, 48] width 59 height 20
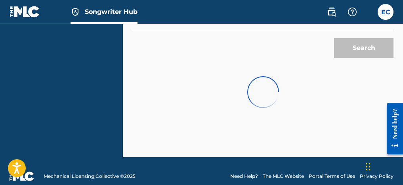
click at [358, 54] on div "Search" at bounding box center [361, 46] width 63 height 32
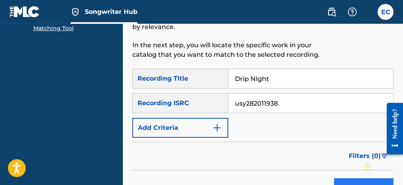
scroll to position [113, 0]
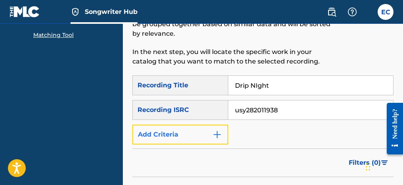
click at [218, 134] on img "Search Form" at bounding box center [217, 134] width 10 height 10
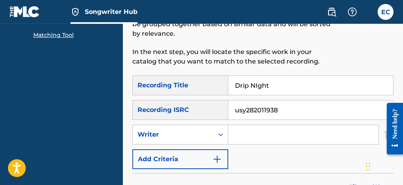
click at [257, 137] on input "Search Form" at bounding box center [303, 134] width 150 height 19
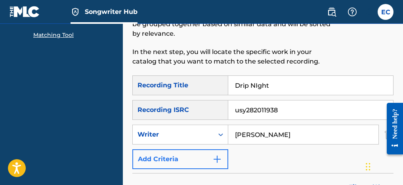
type input "Eric Antwon Cloud"
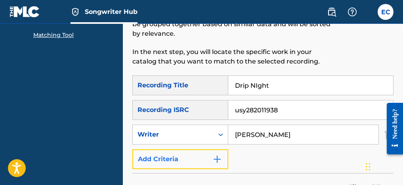
click at [221, 156] on img "Search Form" at bounding box center [217, 159] width 10 height 10
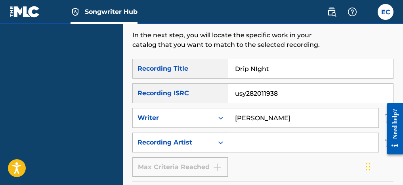
scroll to position [133, 0]
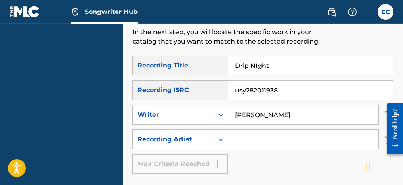
click at [245, 147] on input "Search Form" at bounding box center [303, 138] width 150 height 19
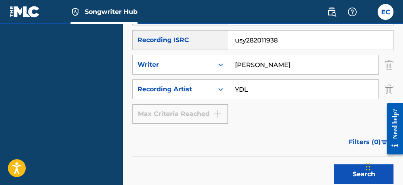
scroll to position [196, 0]
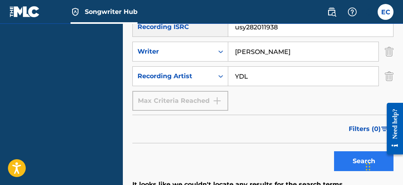
type input "YDL"
click at [358, 162] on button "Search" at bounding box center [363, 161] width 59 height 20
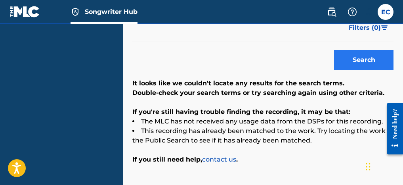
scroll to position [305, 0]
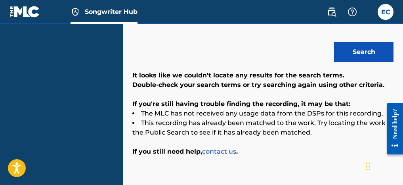
click at [230, 151] on link "contact us" at bounding box center [219, 151] width 34 height 8
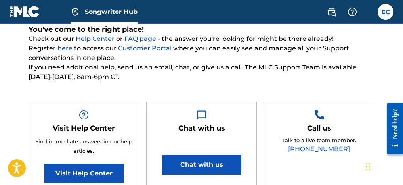
scroll to position [89, 0]
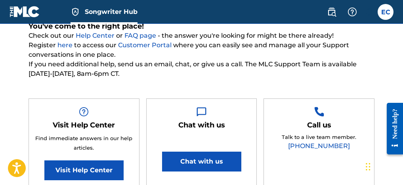
click at [305, 144] on link "(615) 488-3653" at bounding box center [319, 146] width 62 height 8
